Goal: Information Seeking & Learning: Learn about a topic

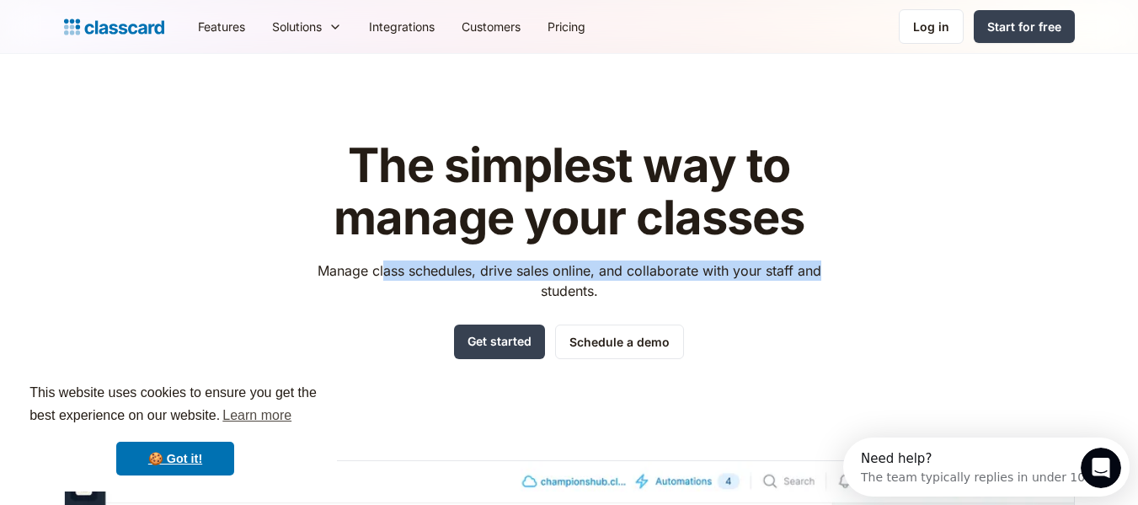
drag, startPoint x: 382, startPoint y: 275, endPoint x: 803, endPoint y: 259, distance: 421.6
click at [803, 259] on div "The simplest way to manage your classes Manage class schedules, drive sales onl…" at bounding box center [569, 249] width 535 height 219
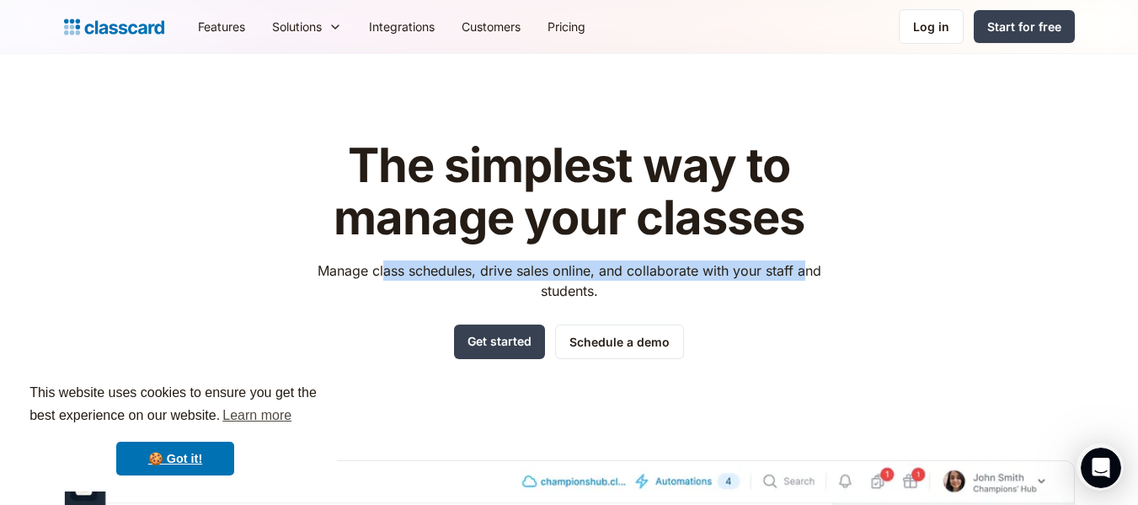
click at [803, 259] on div "The simplest way to manage your classes Manage class schedules, drive sales onl…" at bounding box center [569, 249] width 535 height 219
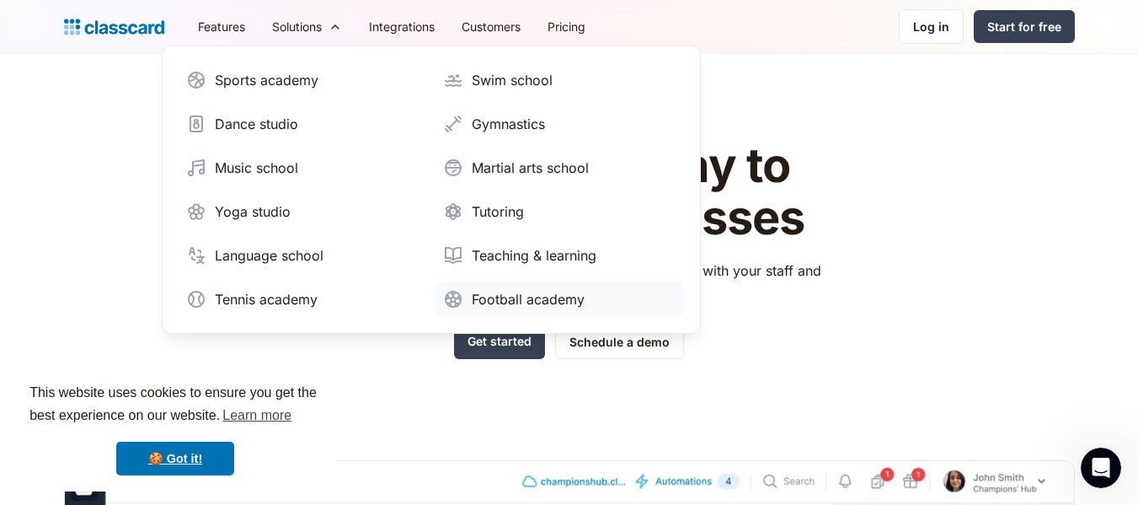
click at [521, 302] on div "Football academy" at bounding box center [528, 299] width 113 height 20
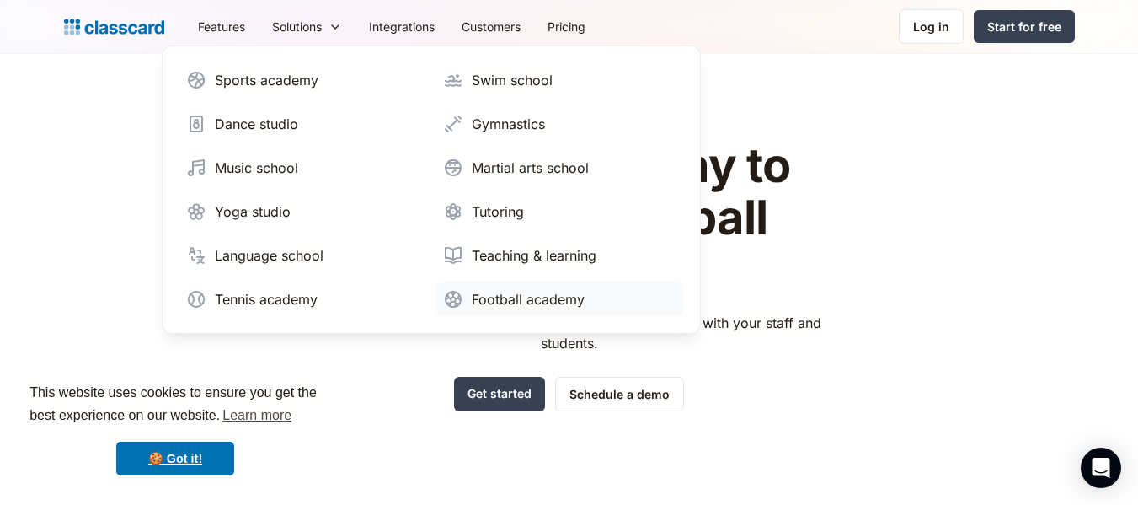
click at [495, 295] on div "Football academy" at bounding box center [528, 299] width 113 height 20
